Goal: Use online tool/utility: Utilize a website feature to perform a specific function

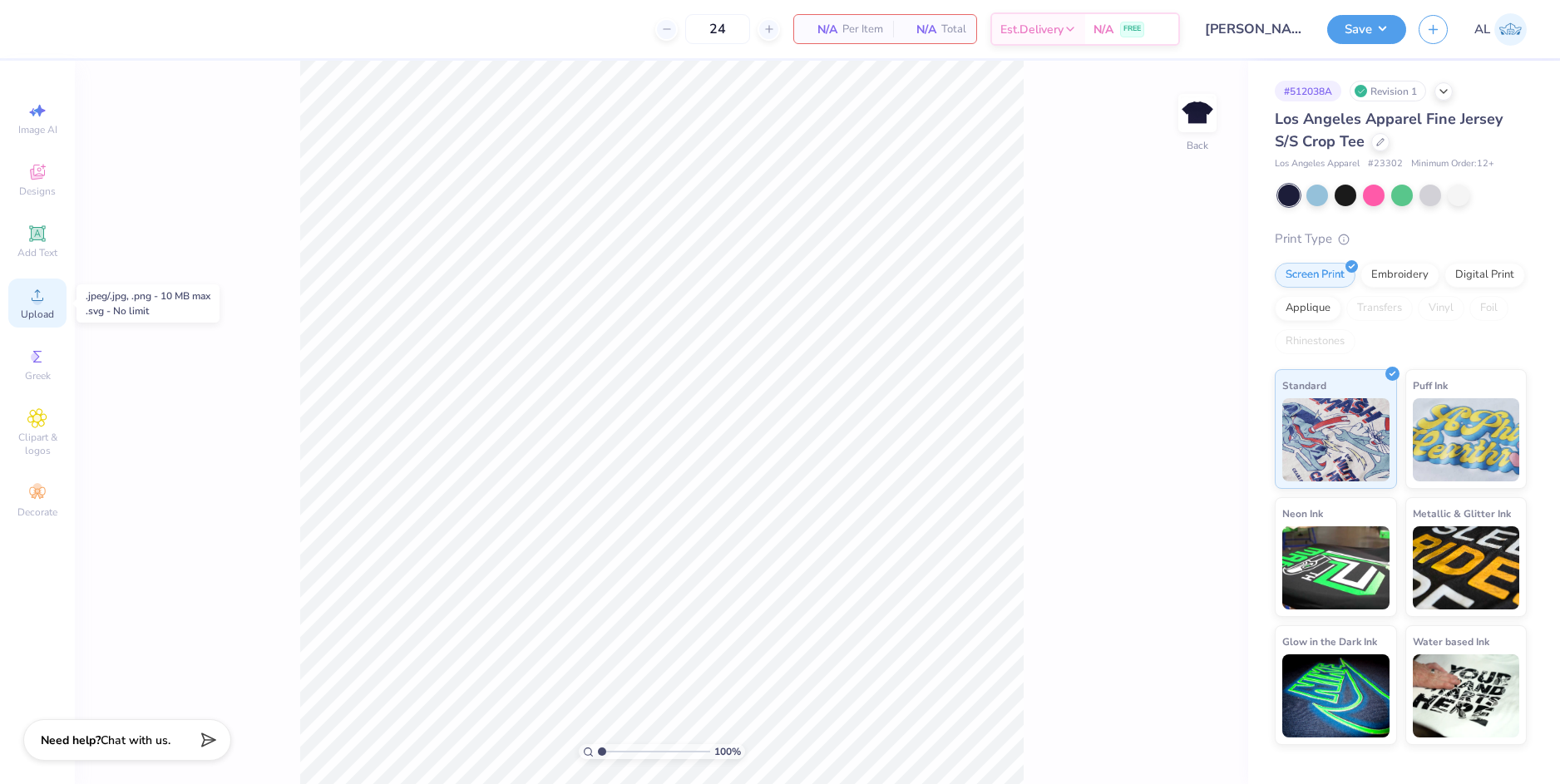
click at [47, 304] on icon at bounding box center [37, 295] width 20 height 20
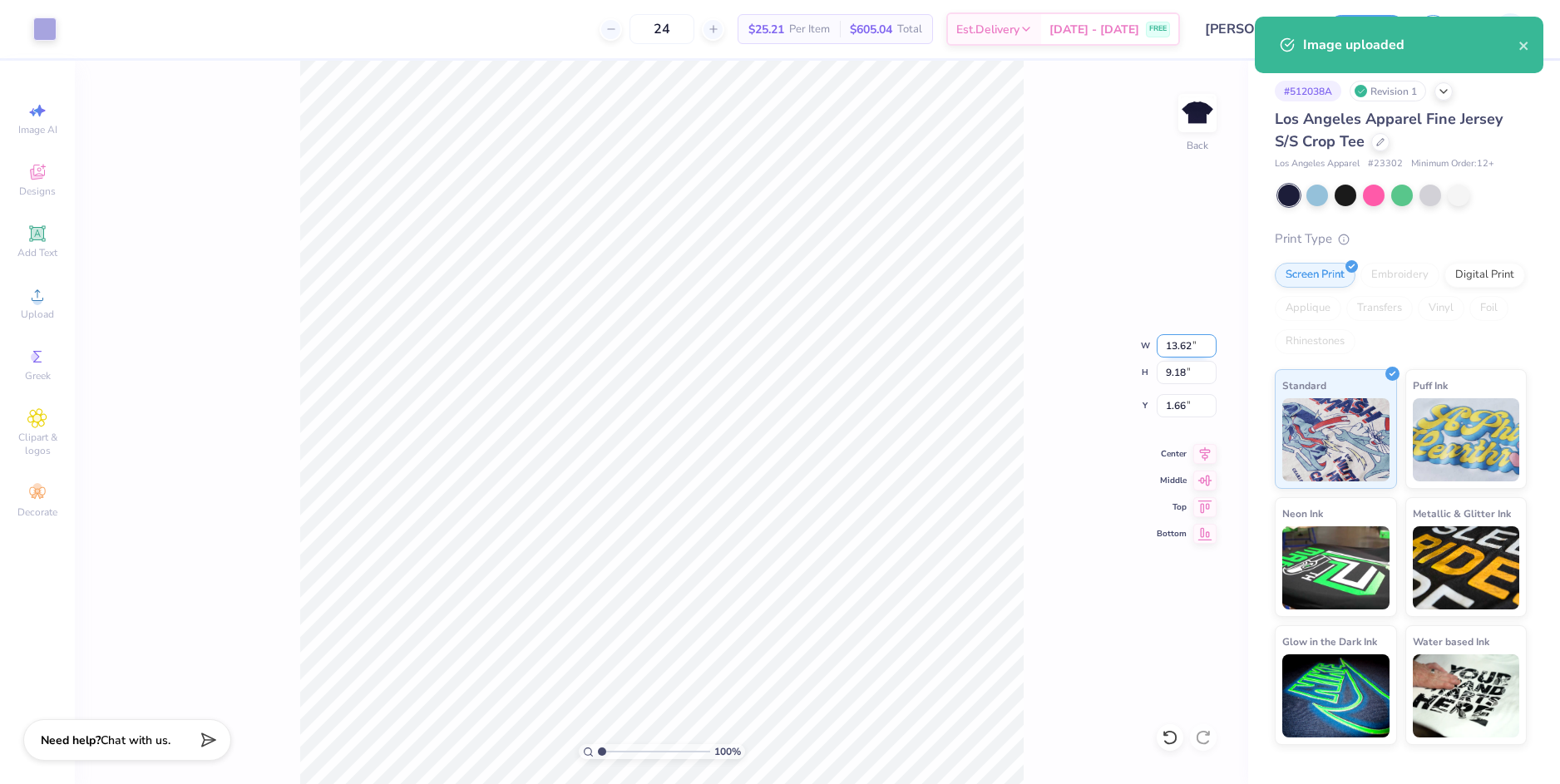
click at [1179, 348] on input "13.62" at bounding box center [1187, 345] width 60 height 23
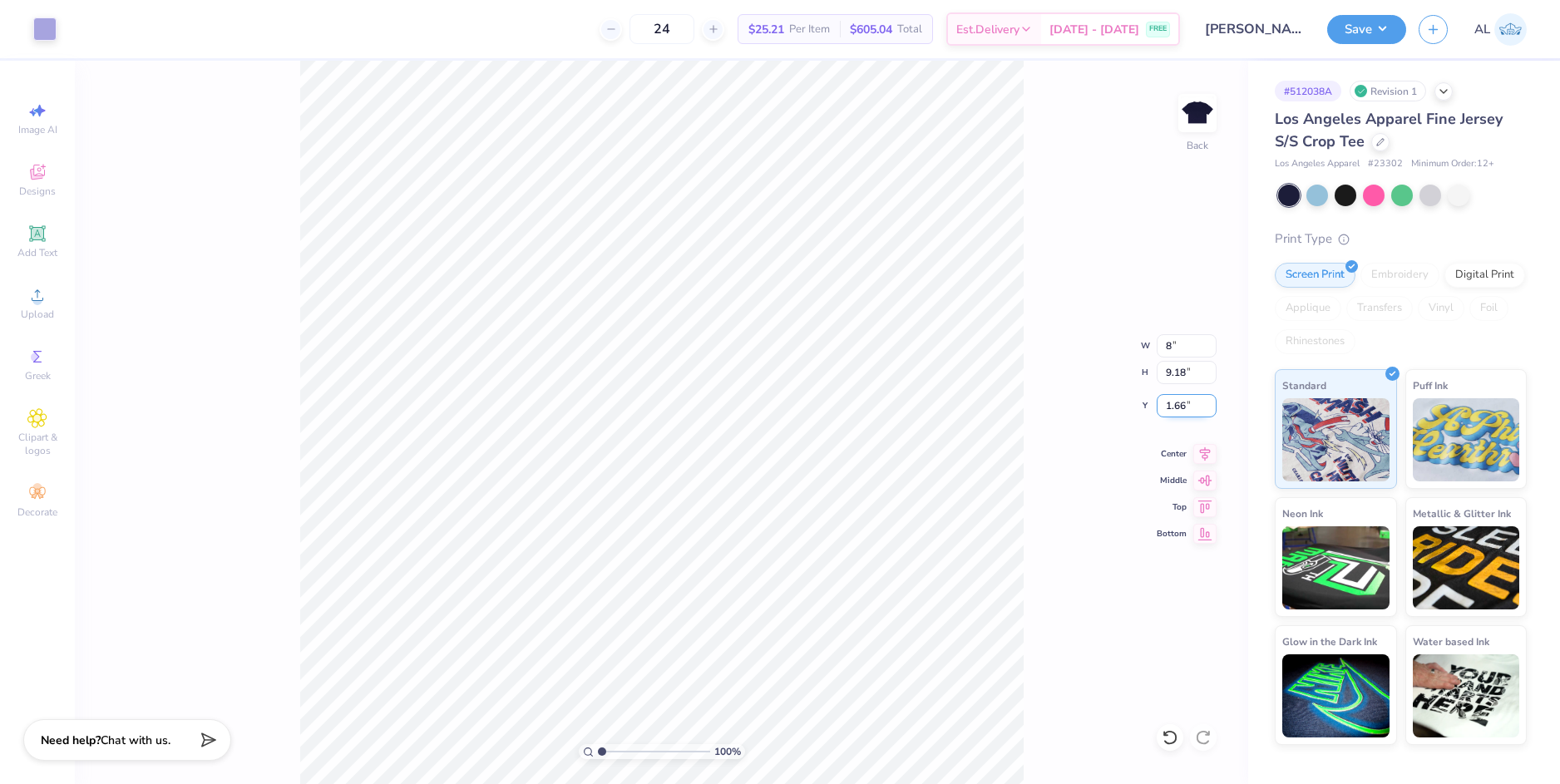
click at [1174, 410] on input "1.66" at bounding box center [1187, 405] width 60 height 23
type input "8.00"
type input "5.39"
click at [1174, 408] on input "3.55" at bounding box center [1187, 405] width 60 height 23
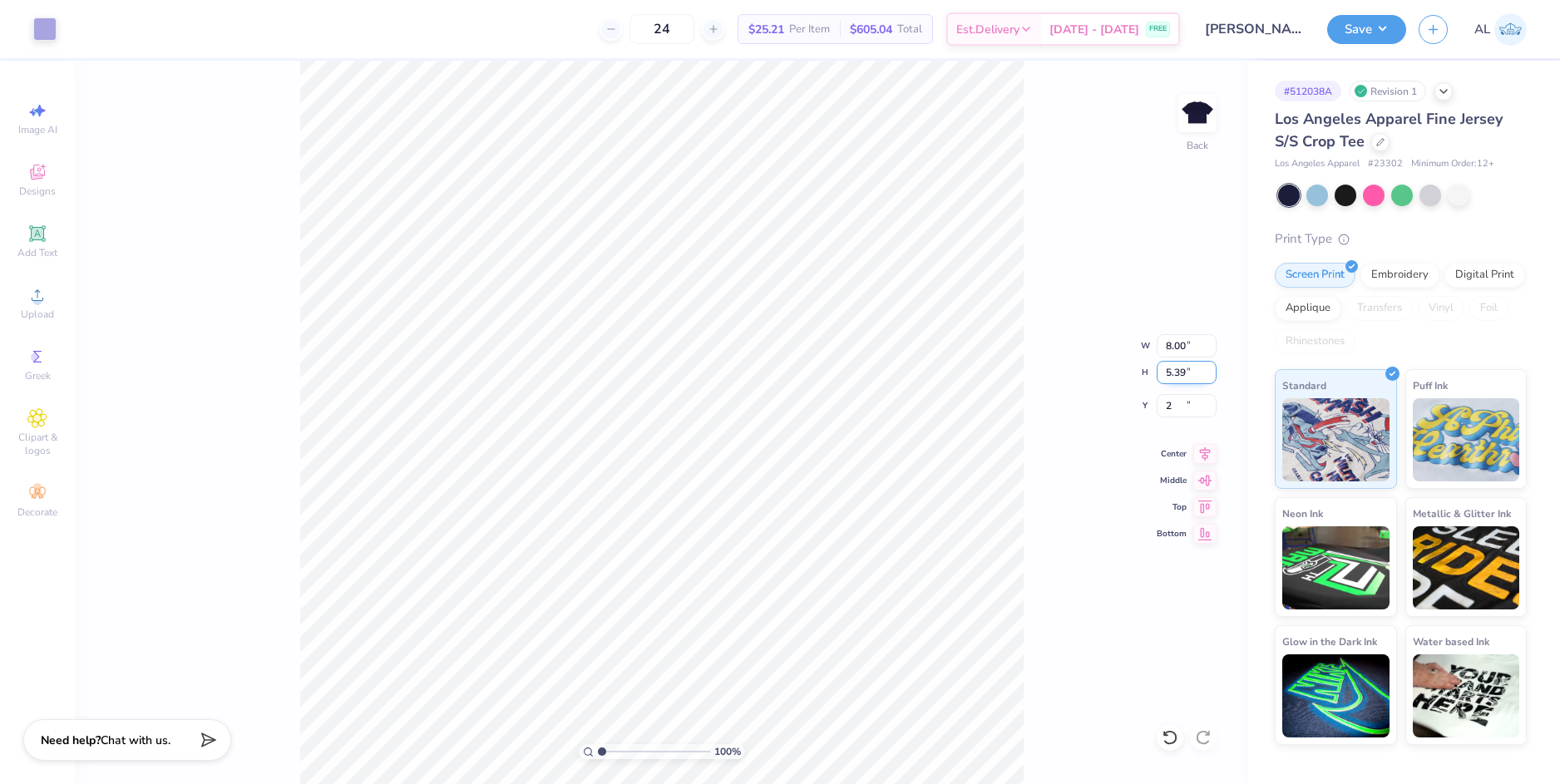
type input "2.00"
click at [1178, 369] on input "5.39" at bounding box center [1187, 372] width 60 height 23
click at [45, 31] on div at bounding box center [44, 27] width 23 height 23
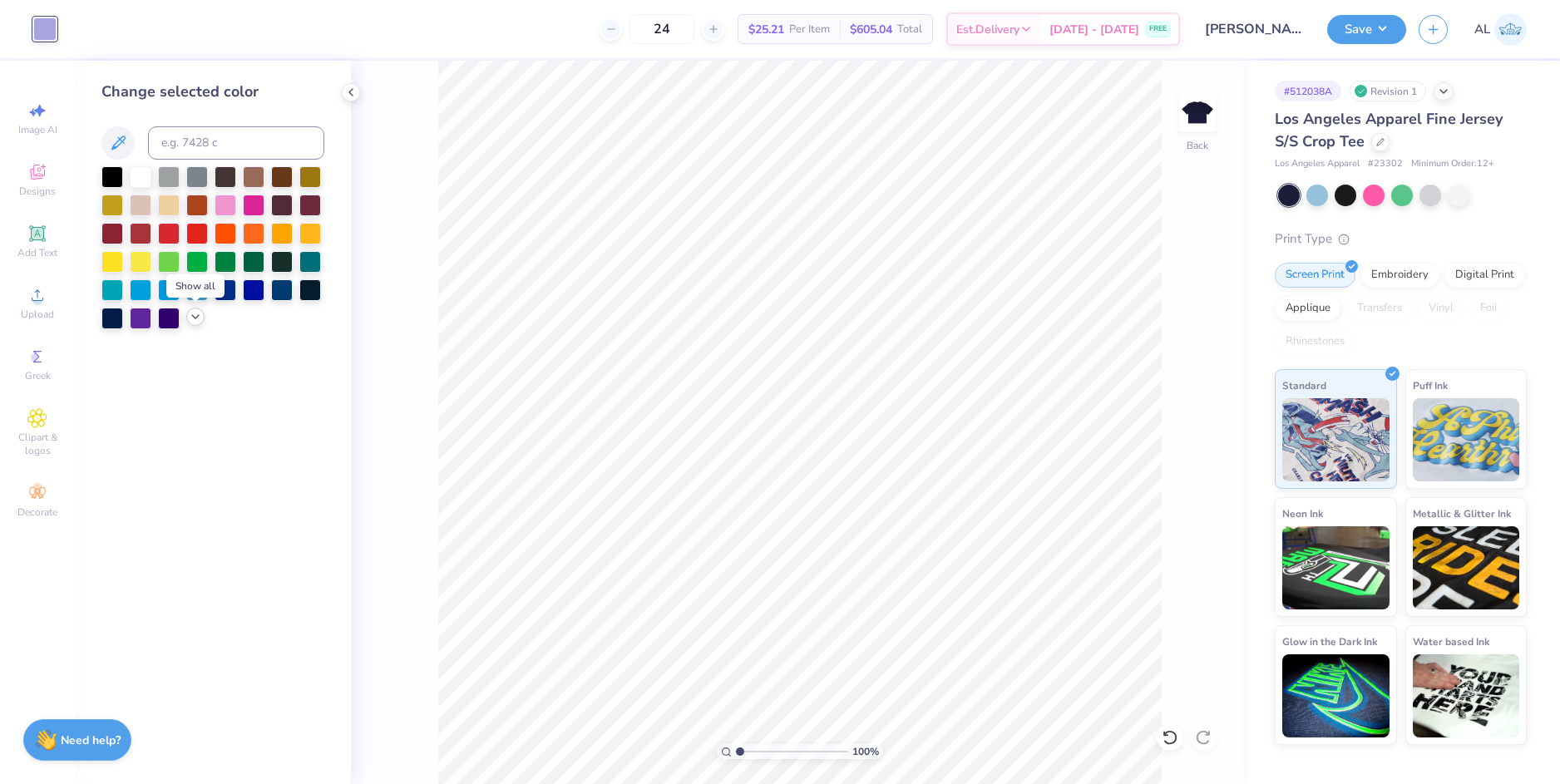
click at [197, 319] on icon at bounding box center [195, 317] width 14 height 14
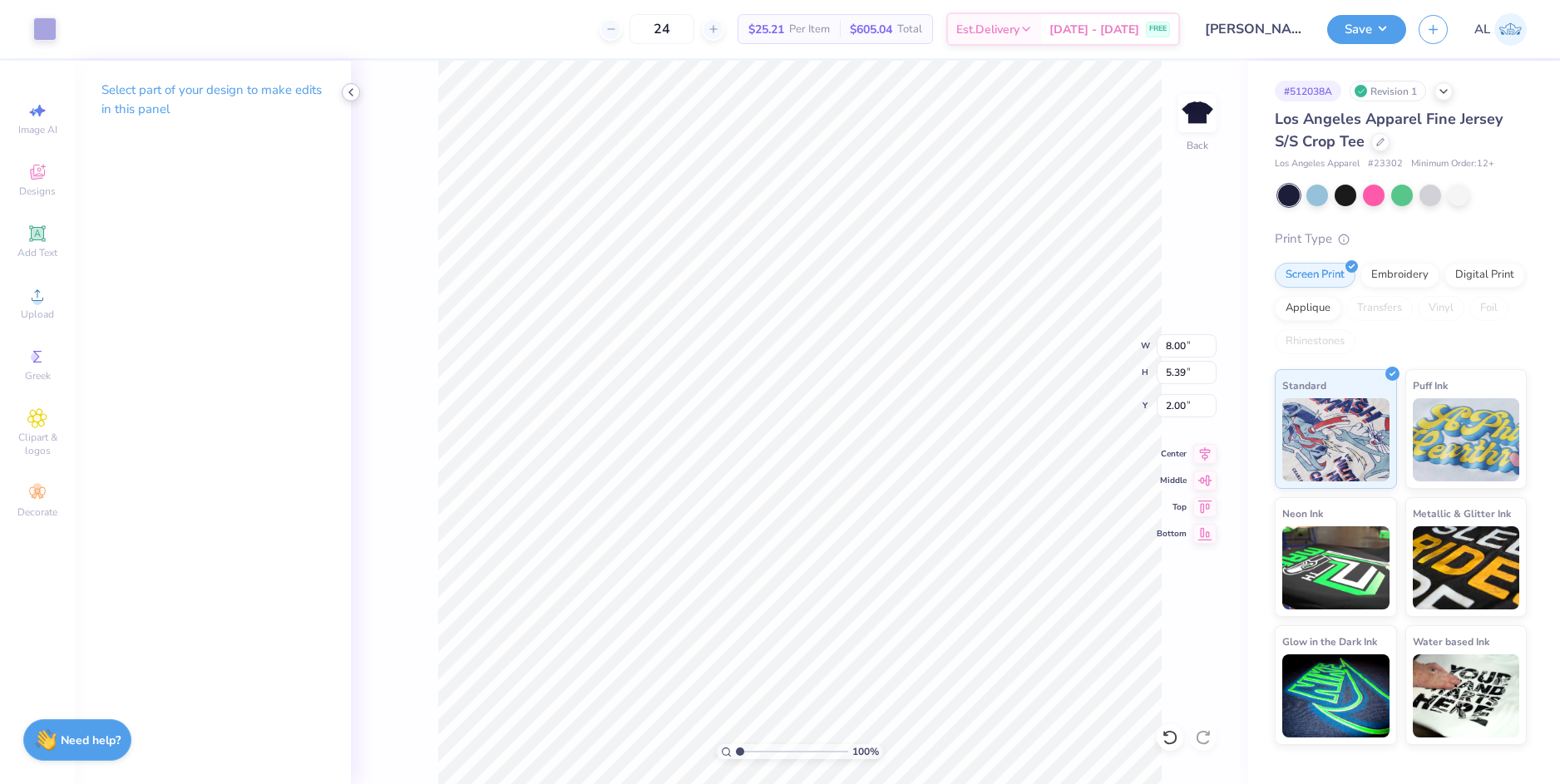
click at [350, 94] on icon at bounding box center [351, 92] width 14 height 14
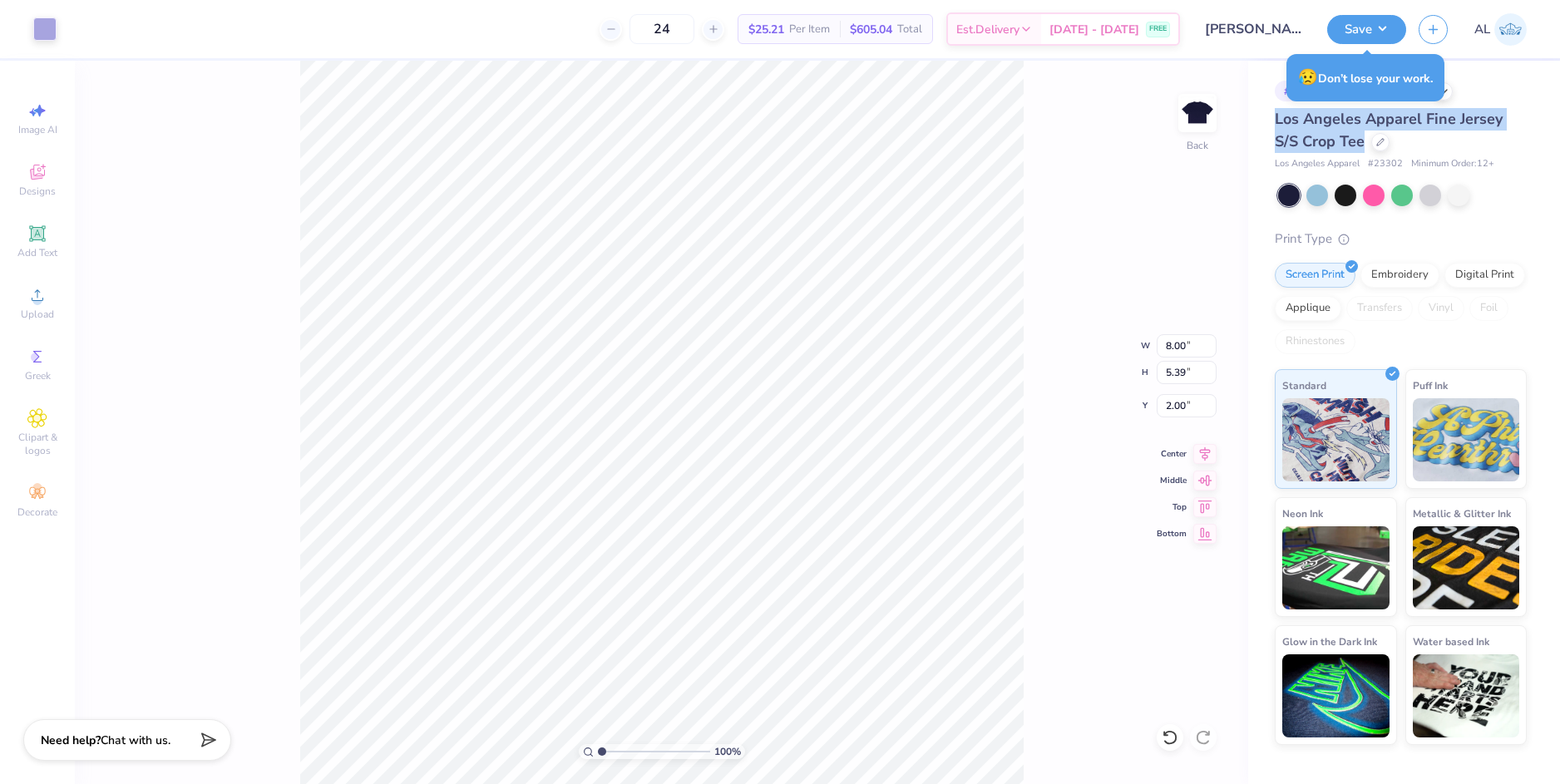
drag, startPoint x: 1277, startPoint y: 120, endPoint x: 1364, endPoint y: 147, distance: 91.1
click at [1364, 147] on span "Los Angeles Apparel Fine Jersey S/S Crop Tee" at bounding box center [1389, 130] width 228 height 42
copy span "Los Angeles Apparel Fine Jersey S/S Crop Tee"
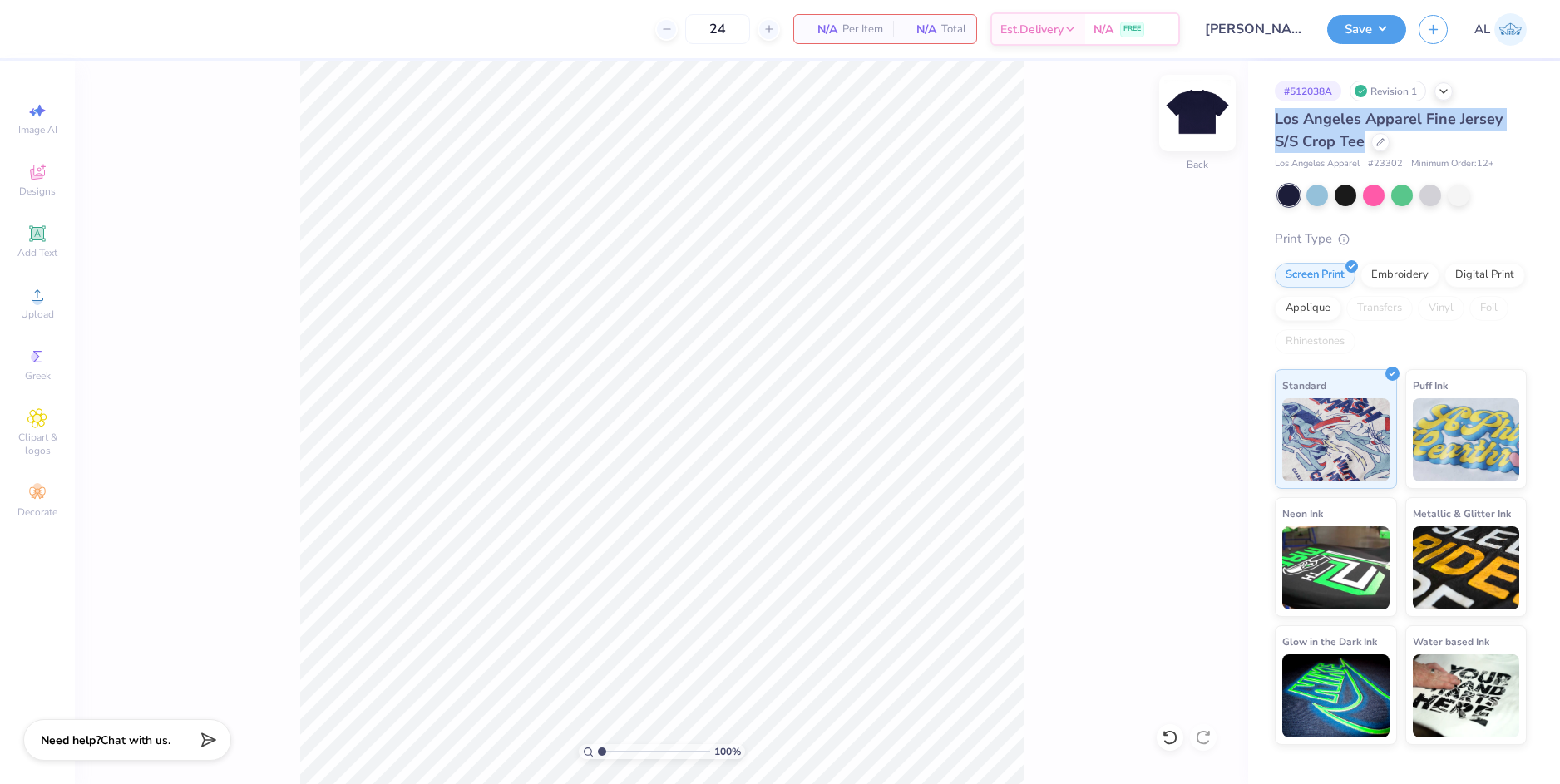
click at [1200, 117] on img at bounding box center [1198, 113] width 66 height 66
copy span "Los Angeles Apparel Fine Jersey S/S Crop Tee"
drag, startPoint x: 1373, startPoint y: 164, endPoint x: 1404, endPoint y: 166, distance: 31.1
click at [1404, 166] on div "Los Angeles Apparel # 23302 Minimum Order: 12 +" at bounding box center [1400, 164] width 252 height 14
copy span "23302"
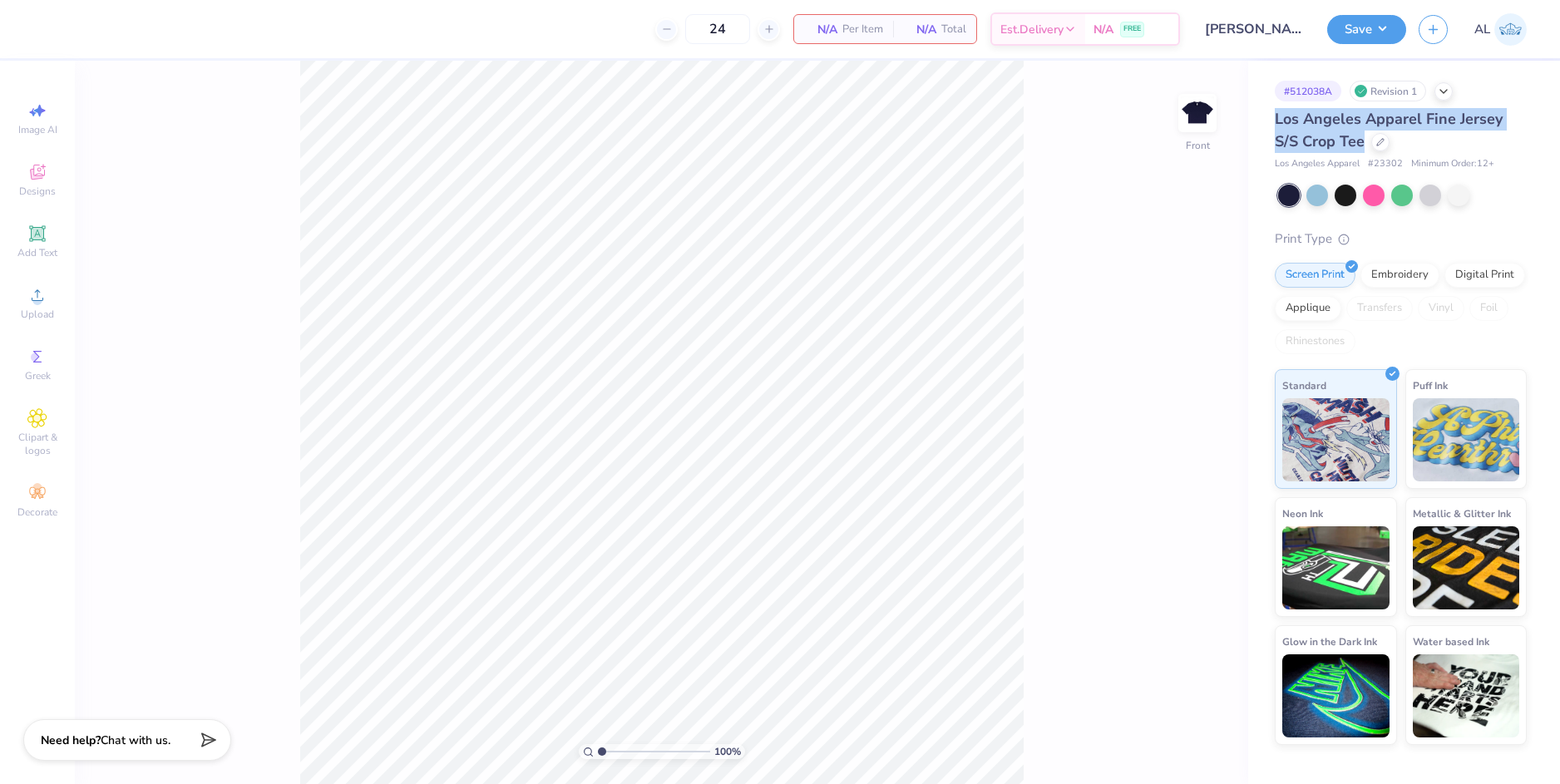
drag, startPoint x: 1274, startPoint y: 120, endPoint x: 1365, endPoint y: 142, distance: 93.6
click at [1365, 142] on div "# 512038A Revision 1 Los Angeles Apparel Fine Jersey S/S Crop Tee Los Angeles A…" at bounding box center [1404, 403] width 311 height 684
copy span "Los Angeles Apparel Fine Jersey S/S Crop Tee"
drag, startPoint x: 1376, startPoint y: 165, endPoint x: 1402, endPoint y: 168, distance: 26.2
click at [1402, 168] on span "# 23302" at bounding box center [1385, 164] width 35 height 14
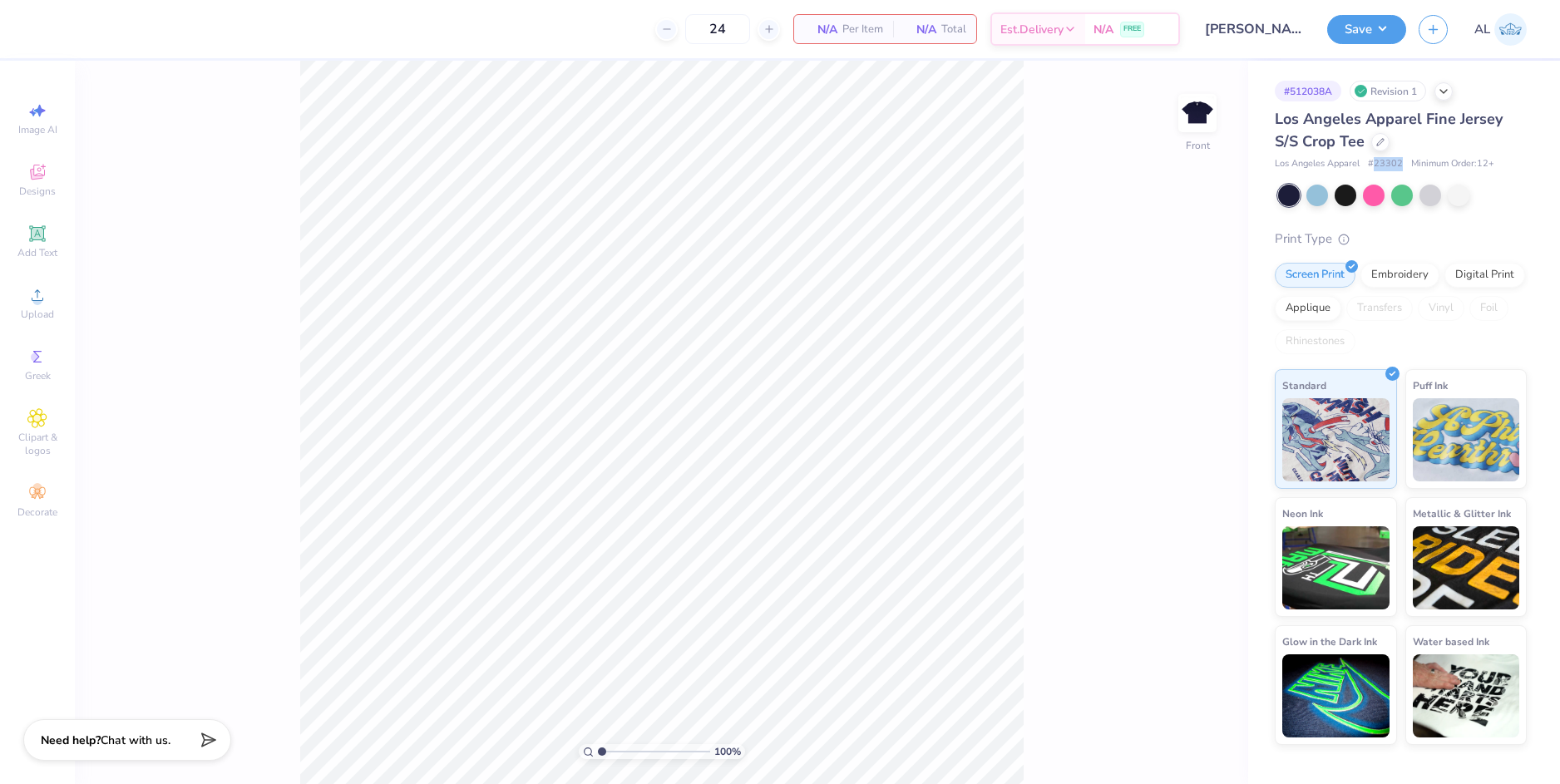
copy span "23302"
